Goal: Information Seeking & Learning: Learn about a topic

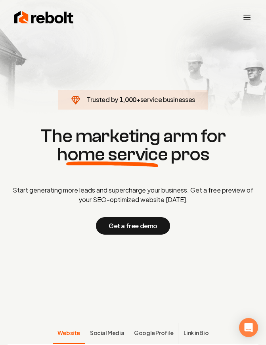
click at [243, 17] on icon "Toggle mobile menu" at bounding box center [247, 18] width 10 height 10
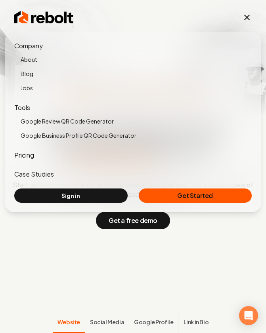
click at [29, 63] on link "About" at bounding box center [136, 59] width 231 height 11
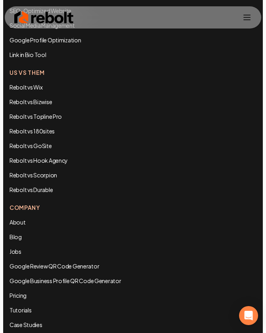
scroll to position [4507, 0]
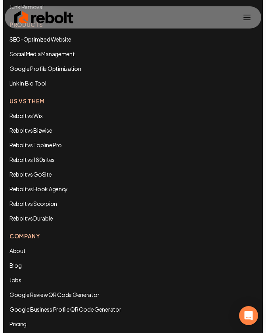
click at [47, 18] on img at bounding box center [43, 18] width 59 height 16
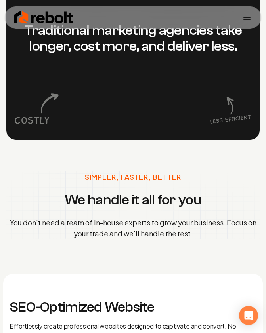
scroll to position [867, 0]
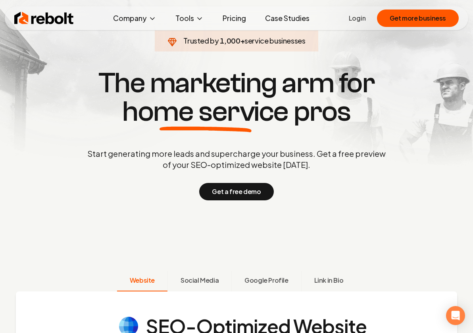
scroll to position [40, 0]
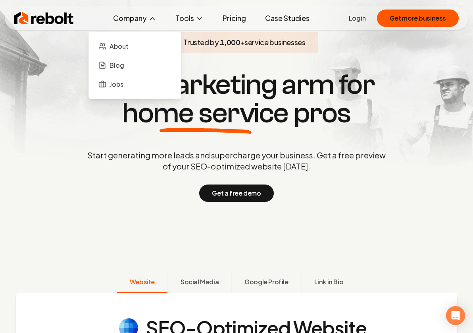
click at [140, 17] on button "Company" at bounding box center [135, 18] width 56 height 16
click at [125, 59] on link "Blog" at bounding box center [134, 65] width 79 height 16
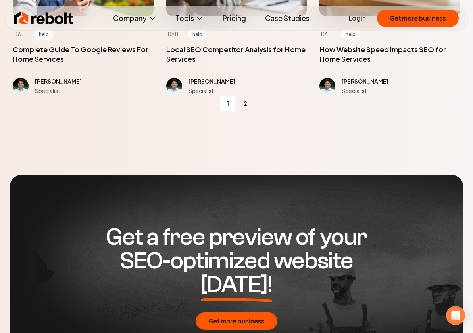
scroll to position [1028, 0]
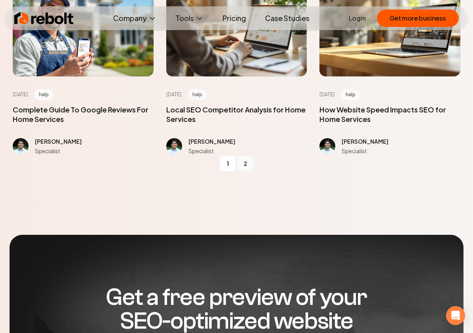
click at [242, 166] on link "2" at bounding box center [245, 164] width 16 height 16
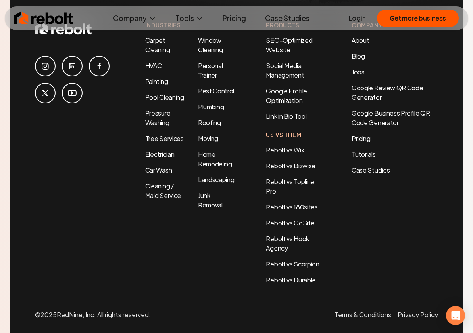
scroll to position [1176, 0]
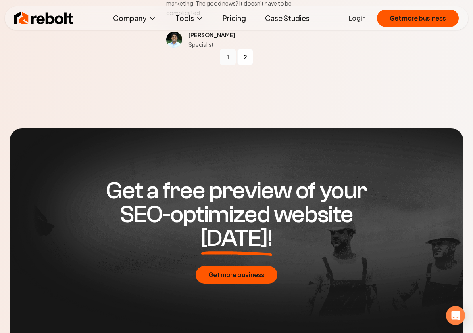
click at [228, 55] on link "1" at bounding box center [228, 57] width 16 height 16
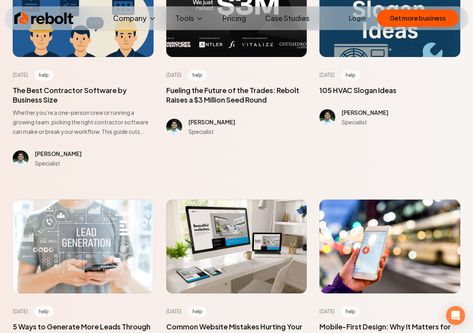
scroll to position [195, 0]
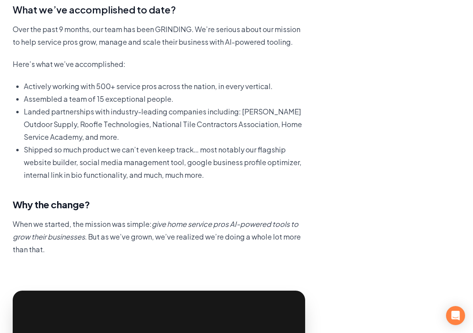
scroll to position [249, 0]
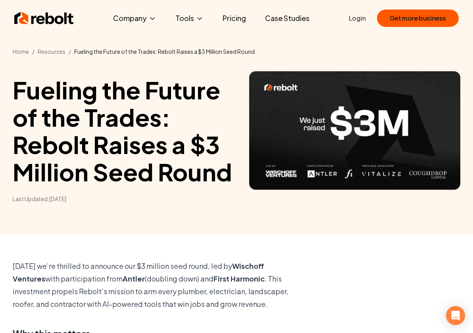
click at [36, 15] on img at bounding box center [43, 18] width 59 height 16
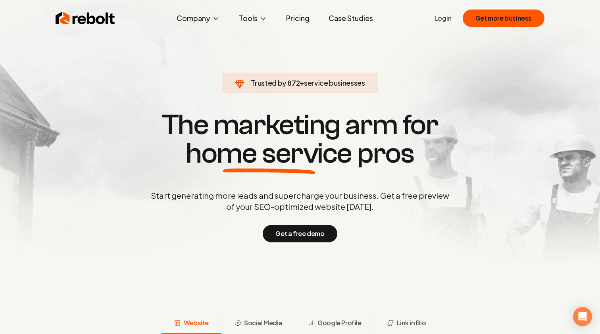
click at [98, 20] on img at bounding box center [85, 18] width 59 height 16
click at [303, 67] on section "Trusted by 1,000 + service businesses The marketing arm for home service pros S…" at bounding box center [299, 175] width 393 height 301
click at [89, 19] on img at bounding box center [85, 18] width 59 height 16
